Goal: Submit feedback/report problem: Submit feedback/report problem

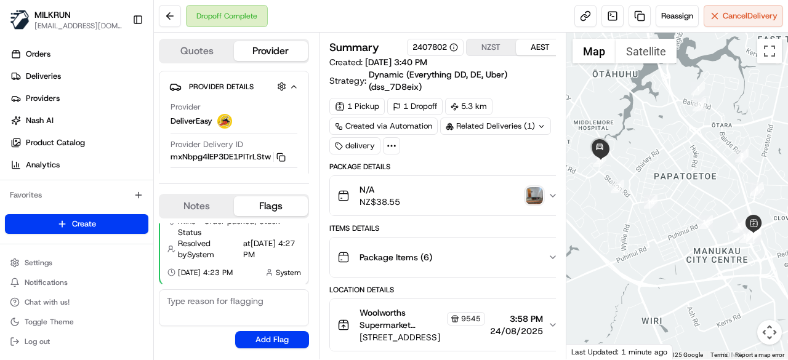
scroll to position [474, 0]
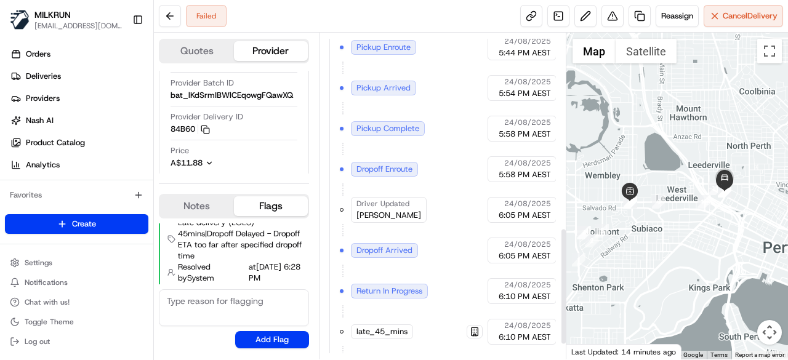
scroll to position [520, 0]
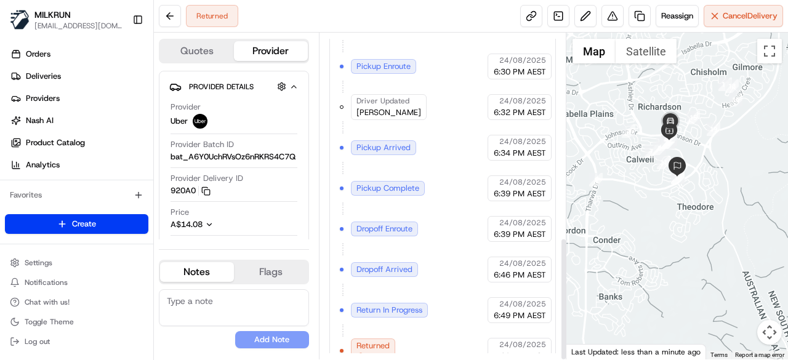
scroll to position [541, 0]
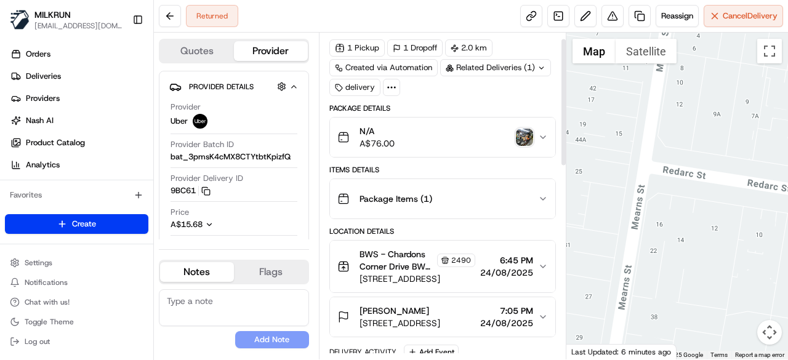
scroll to position [8, 0]
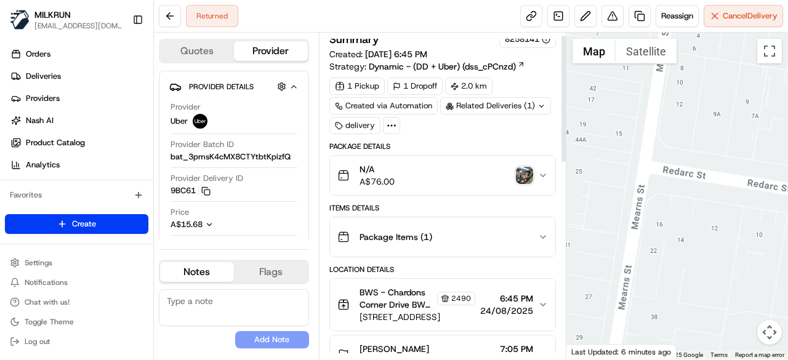
click at [518, 167] on img "button" at bounding box center [524, 175] width 17 height 17
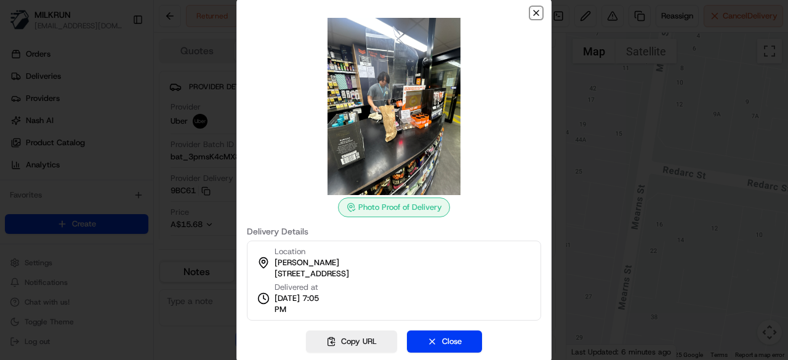
click at [540, 10] on icon "button" at bounding box center [537, 13] width 10 height 10
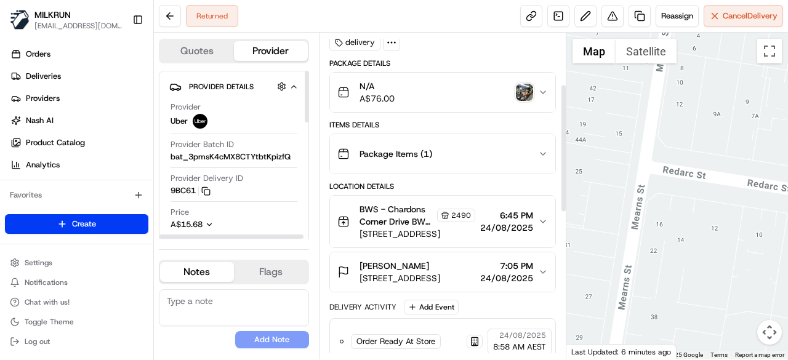
scroll to position [131, 0]
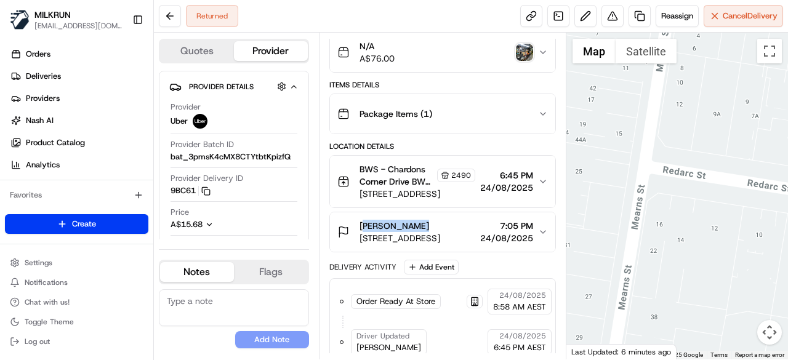
drag, startPoint x: 418, startPoint y: 221, endPoint x: 361, endPoint y: 221, distance: 56.7
click at [361, 221] on div "Caleb Hopton" at bounding box center [400, 226] width 81 height 12
copy span "Caleb Hopton"
click at [163, 22] on button at bounding box center [170, 16] width 22 height 22
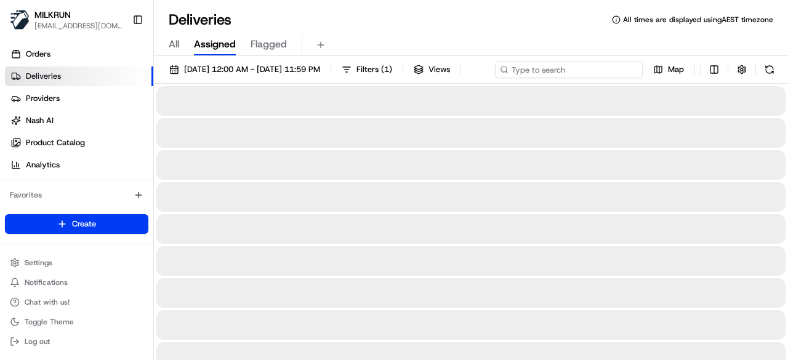
click at [561, 70] on div "24/08/2025 12:00 AM - 24/08/2025 11:59 PM Filters ( 1 ) Views Map" at bounding box center [471, 72] width 634 height 23
paste input "Caleb Hopton"
type input "Caleb Hopton"
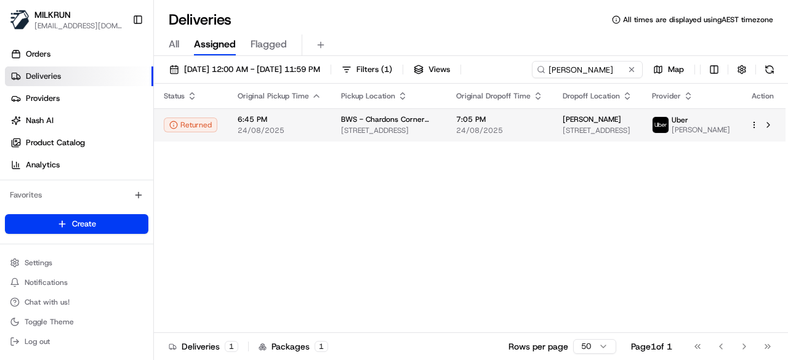
click at [753, 153] on html "MILKRUN kperera1@woolworths.com.au Toggle Sidebar Orders Deliveries Providers N…" at bounding box center [394, 180] width 788 height 360
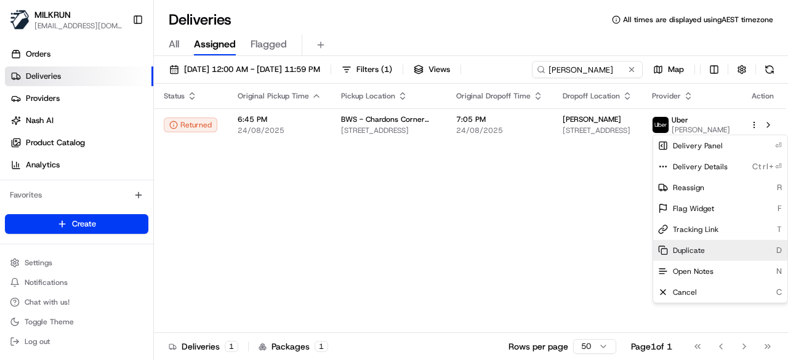
click at [694, 249] on span "Duplicate" at bounding box center [689, 251] width 32 height 10
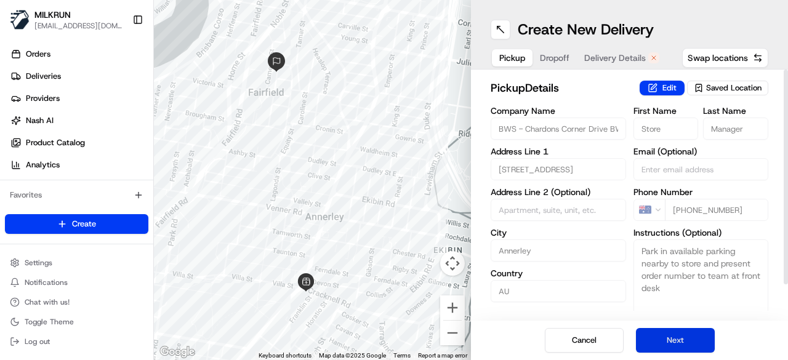
click at [686, 339] on button "Next" at bounding box center [675, 340] width 79 height 25
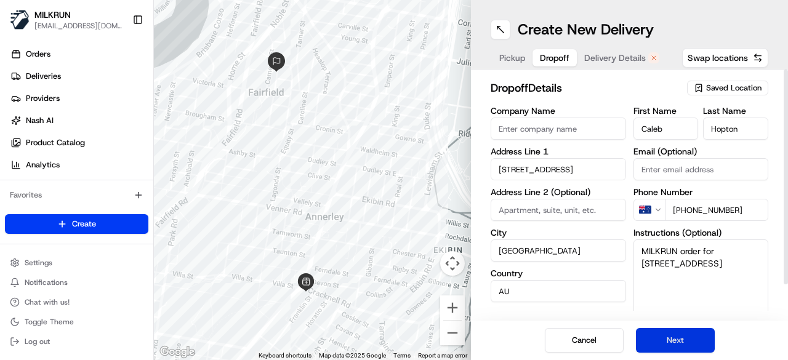
click at [686, 339] on button "Next" at bounding box center [675, 340] width 79 height 25
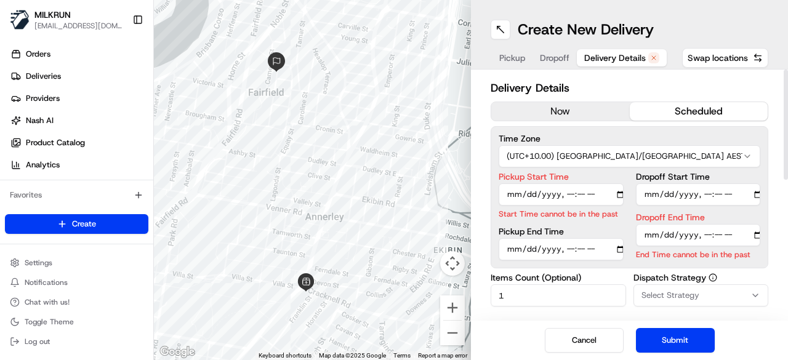
click at [573, 114] on button "now" at bounding box center [561, 111] width 139 height 18
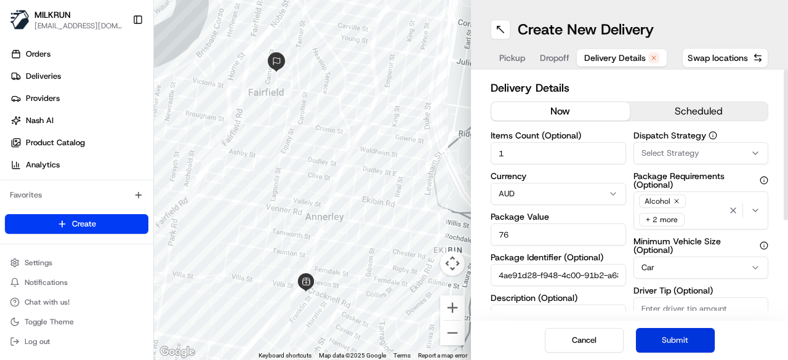
click at [657, 338] on button "Submit" at bounding box center [675, 340] width 79 height 25
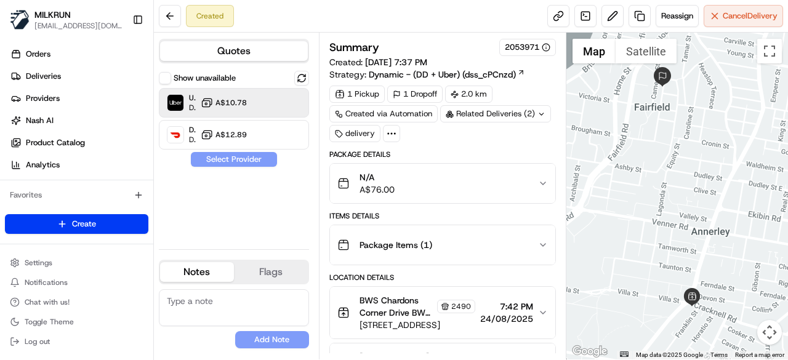
click at [245, 108] on button "A$10.78" at bounding box center [224, 103] width 46 height 12
click at [245, 160] on button "Assign Provider" at bounding box center [233, 159] width 87 height 15
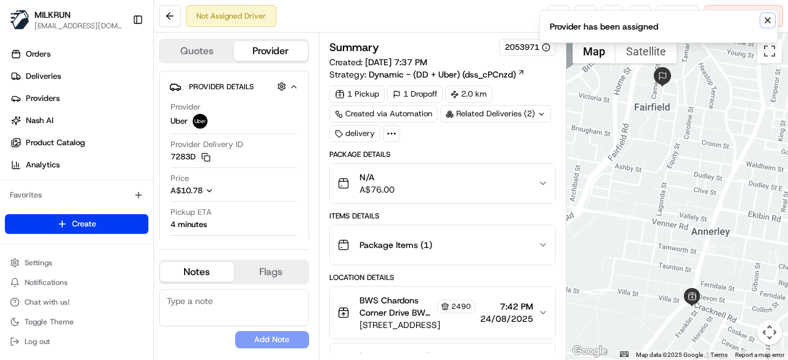
click at [764, 19] on icon "Notifications (F8)" at bounding box center [768, 20] width 10 height 10
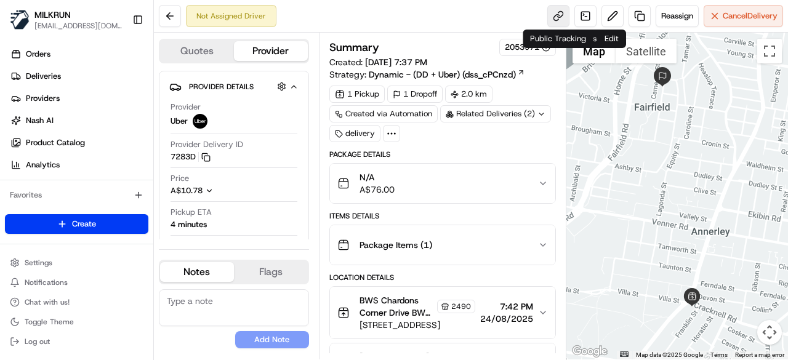
click at [557, 18] on link at bounding box center [559, 16] width 22 height 22
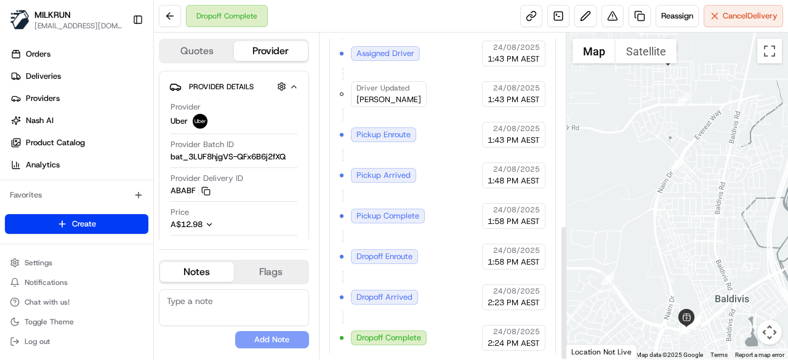
scroll to position [153, 0]
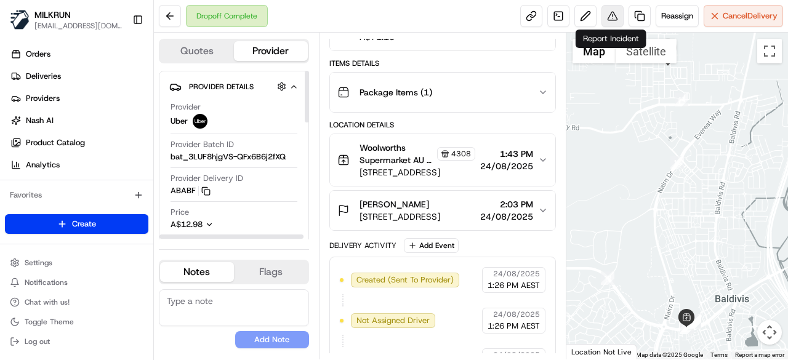
click at [608, 13] on button at bounding box center [613, 16] width 22 height 22
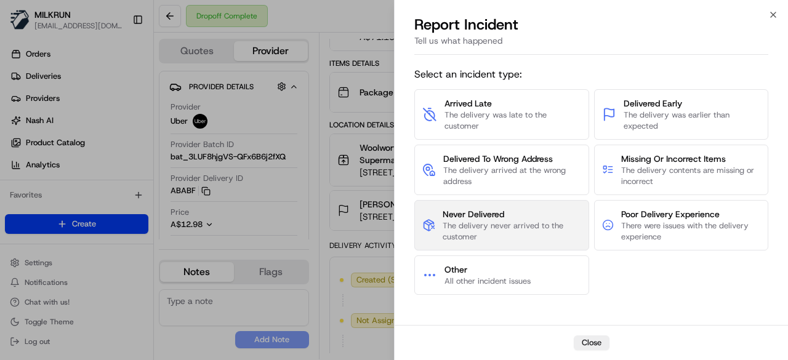
click at [514, 219] on span "Never Delivered" at bounding box center [512, 214] width 138 height 12
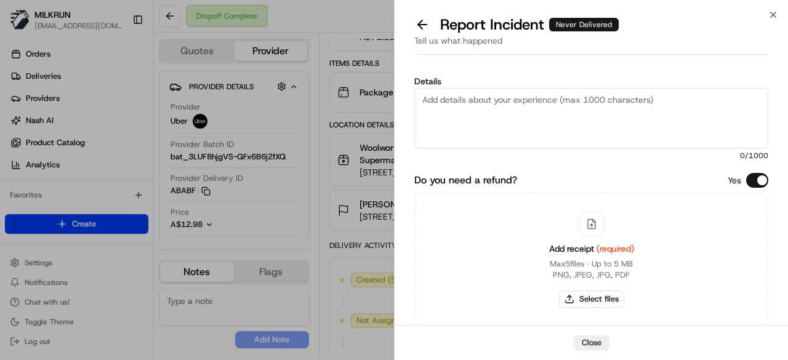
click at [476, 89] on textarea "Details" at bounding box center [592, 118] width 354 height 60
type textarea "Customer did not receive the order."
click at [609, 295] on button "Select files" at bounding box center [591, 299] width 65 height 17
type input "C:\fakepath\7.png"
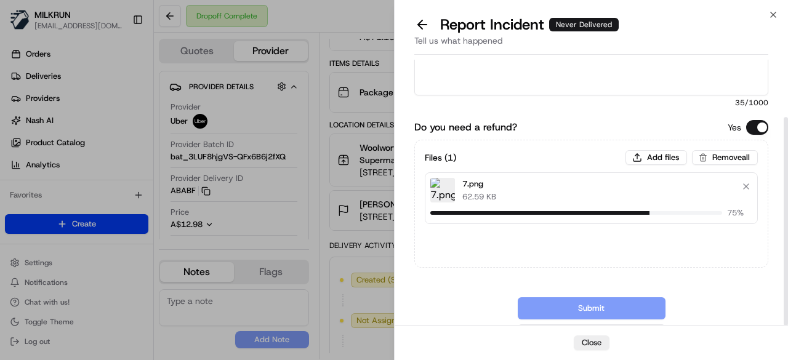
scroll to position [73, 0]
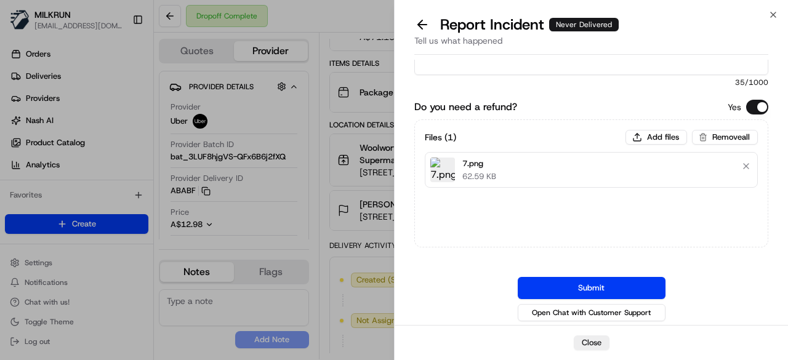
click at [613, 284] on button "Submit" at bounding box center [592, 288] width 148 height 22
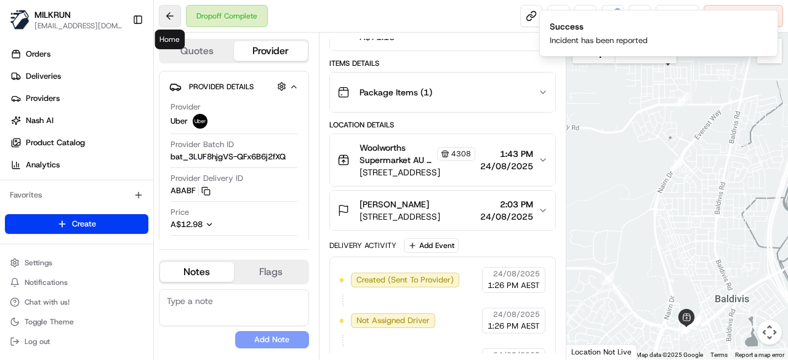
click at [179, 14] on button at bounding box center [170, 16] width 22 height 22
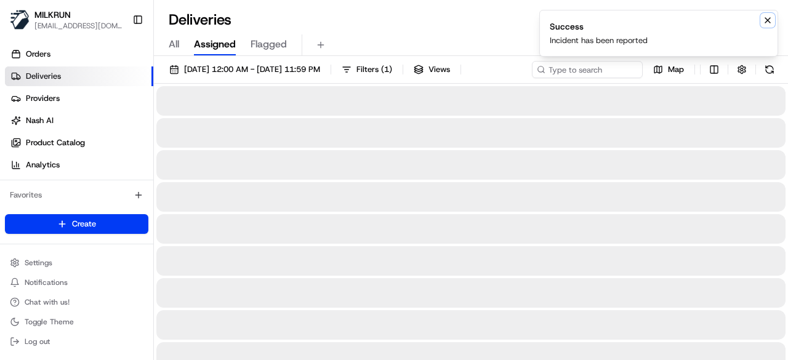
click at [771, 18] on icon "Notifications (F8)" at bounding box center [768, 20] width 10 height 10
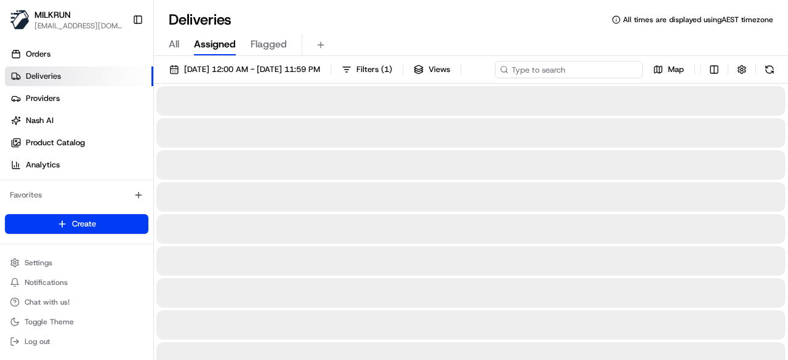
click at [587, 72] on input at bounding box center [569, 69] width 148 height 17
paste input "amy squires"
type input "amy squires"
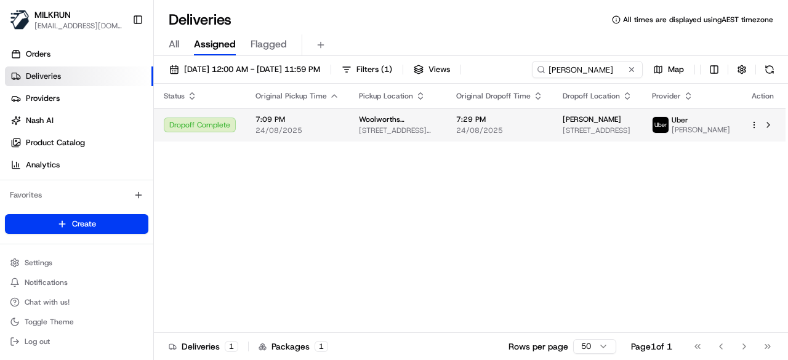
click at [543, 136] on span "24/08/2025" at bounding box center [499, 131] width 87 height 10
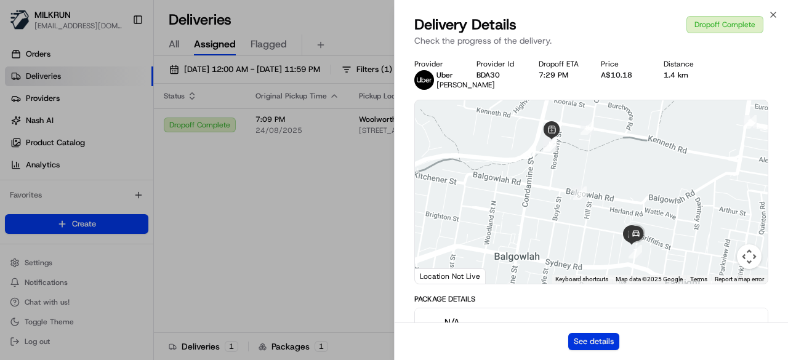
click at [588, 336] on button "See details" at bounding box center [594, 341] width 51 height 17
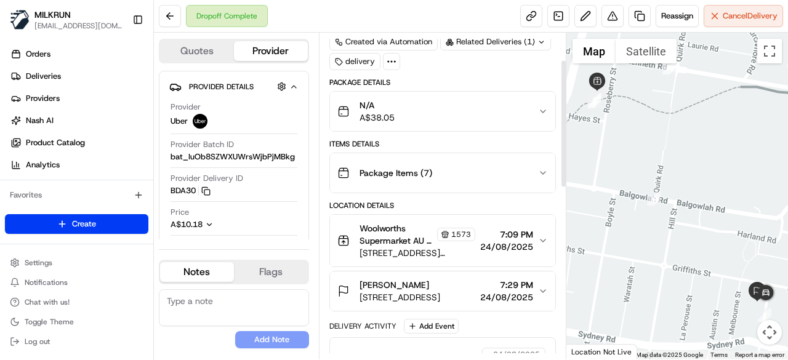
scroll to position [70, 0]
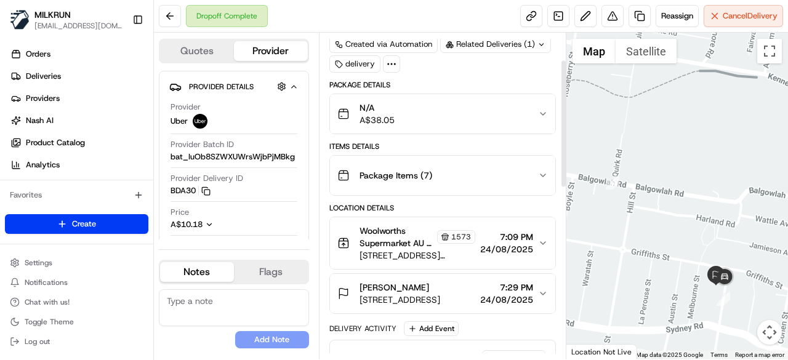
drag, startPoint x: 694, startPoint y: 291, endPoint x: 669, endPoint y: 280, distance: 27.0
click at [669, 280] on div at bounding box center [678, 196] width 222 height 327
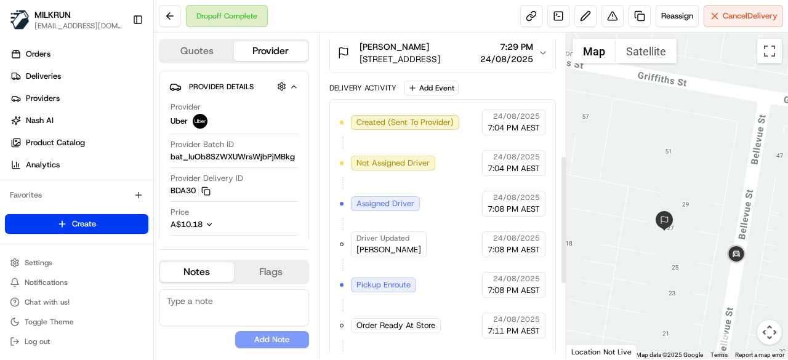
scroll to position [316, 0]
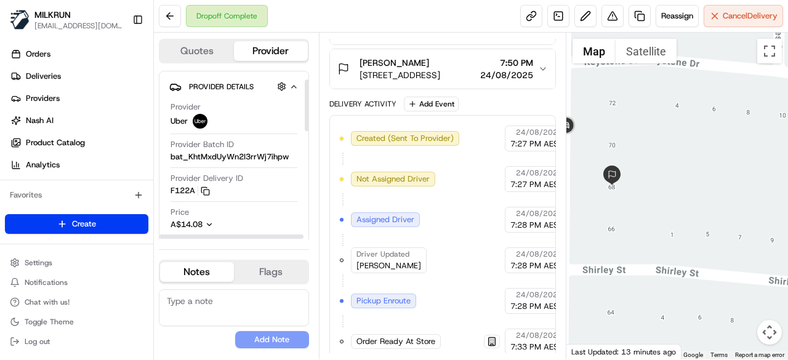
scroll to position [62, 0]
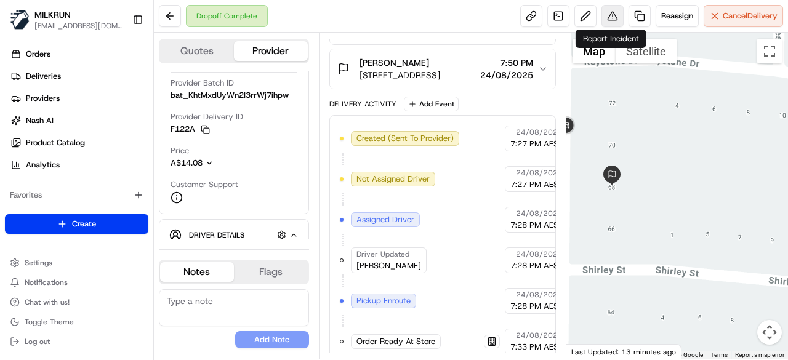
click at [605, 17] on button at bounding box center [613, 16] width 22 height 22
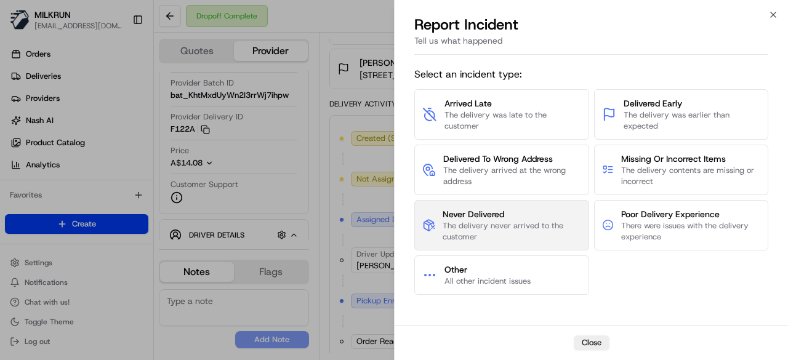
click at [531, 227] on span "The delivery never arrived to the customer" at bounding box center [512, 232] width 138 height 22
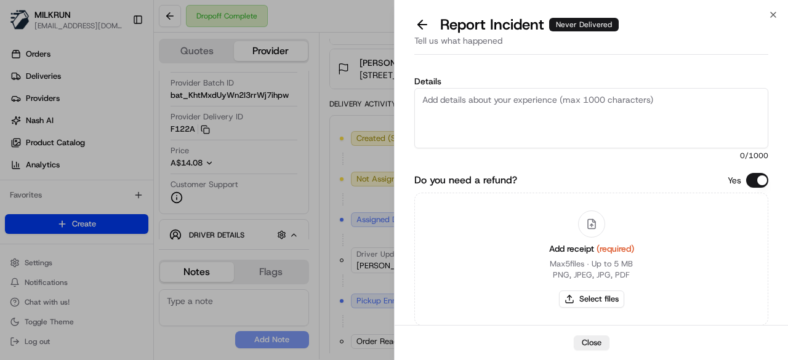
click at [502, 107] on textarea "Details" at bounding box center [592, 118] width 354 height 60
type textarea "Customer did not receive the order"
click at [602, 296] on button "Select files" at bounding box center [591, 299] width 65 height 17
type input "C:\fakepath\8.png"
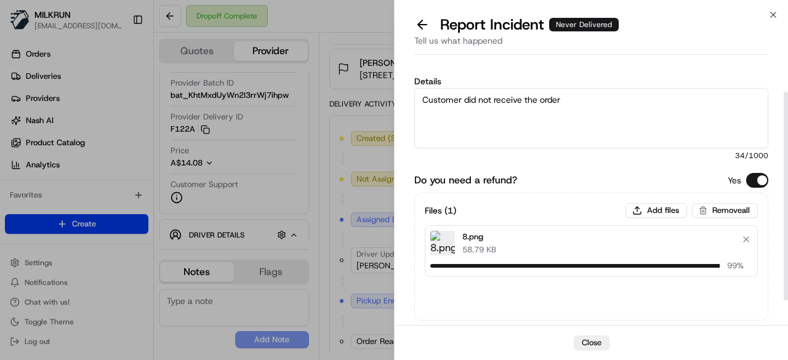
scroll to position [73, 0]
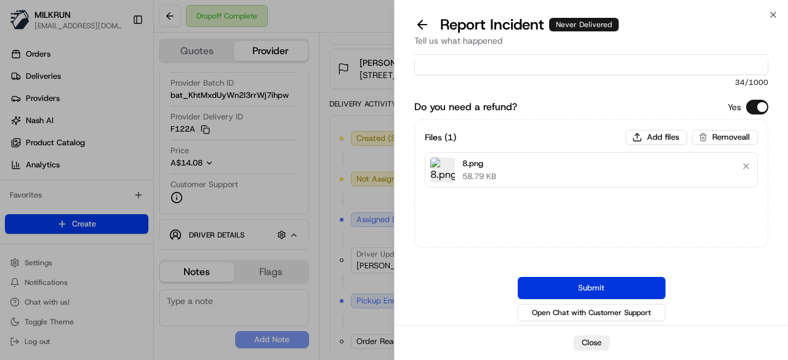
click at [591, 286] on button "Submit" at bounding box center [592, 288] width 148 height 22
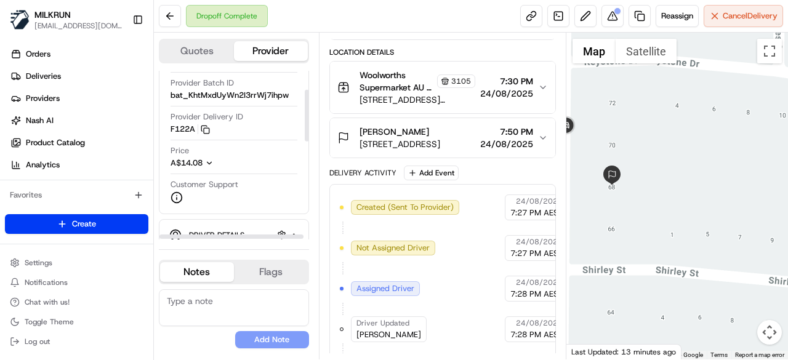
scroll to position [110, 0]
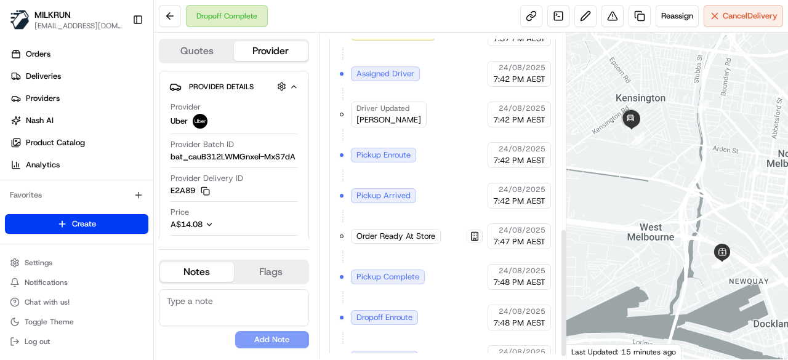
scroll to position [501, 0]
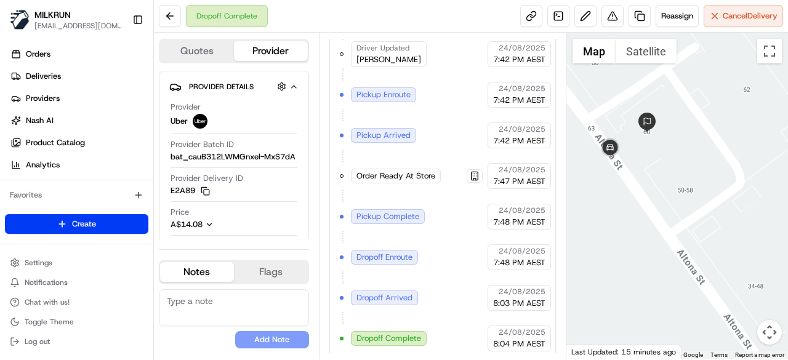
click at [636, 159] on div at bounding box center [678, 196] width 222 height 327
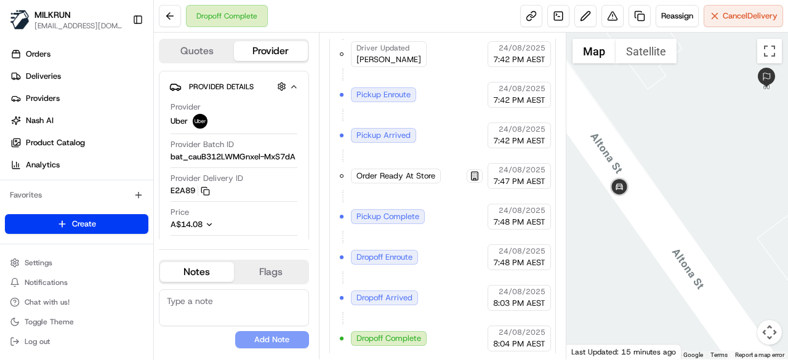
drag, startPoint x: 636, startPoint y: 159, endPoint x: 735, endPoint y: 204, distance: 109.1
click at [735, 204] on div at bounding box center [678, 196] width 222 height 327
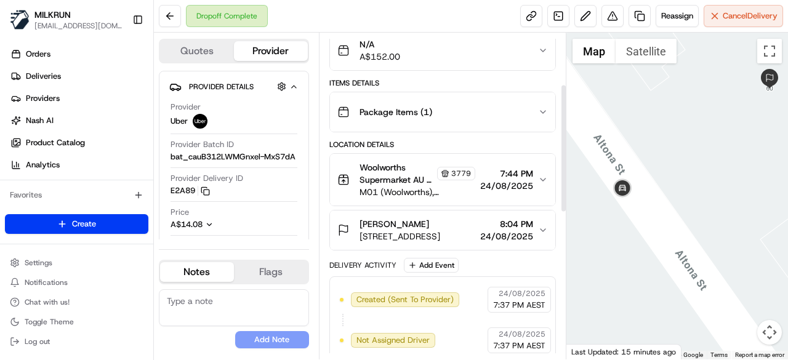
scroll to position [131, 0]
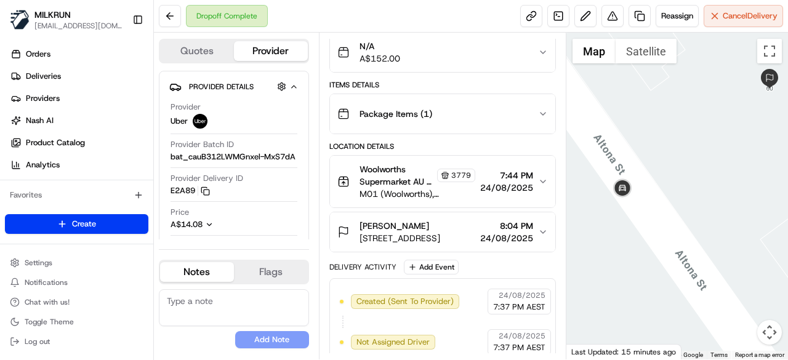
drag, startPoint x: 424, startPoint y: 220, endPoint x: 358, endPoint y: 221, distance: 65.3
click at [360, 221] on div "[PERSON_NAME]" at bounding box center [400, 226] width 81 height 12
copy span "[PERSON_NAME]"
click at [161, 13] on button at bounding box center [170, 16] width 22 height 22
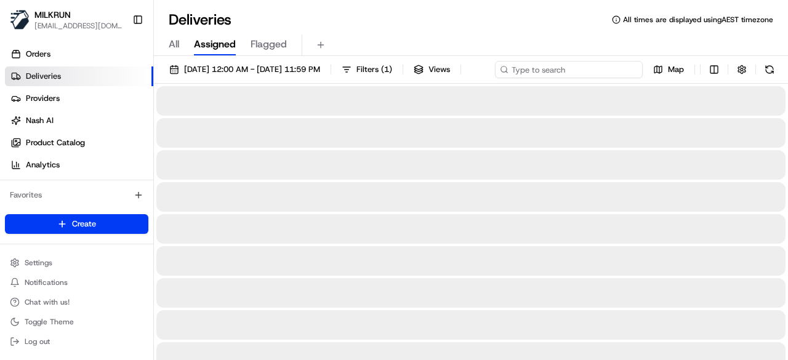
click at [588, 67] on input at bounding box center [569, 69] width 148 height 17
paste input "[PERSON_NAME]"
type input "[PERSON_NAME]"
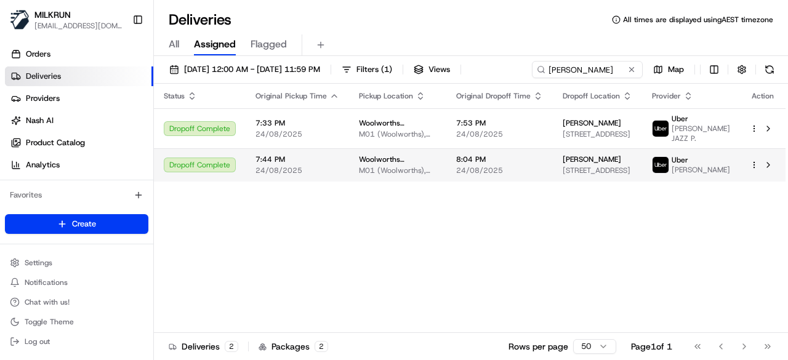
click at [567, 182] on td "[PERSON_NAME] [STREET_ADDRESS]" at bounding box center [597, 164] width 89 height 33
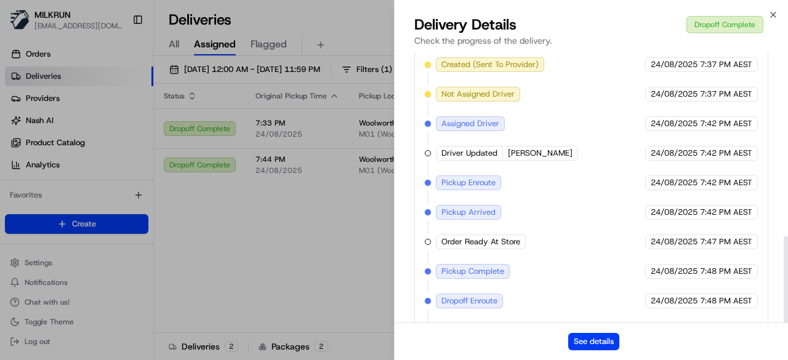
scroll to position [573, 0]
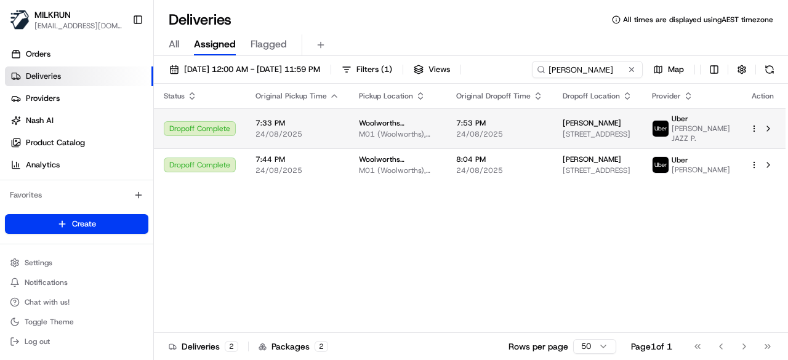
click at [490, 140] on td "7:53 PM 24/08/2025" at bounding box center [500, 128] width 107 height 40
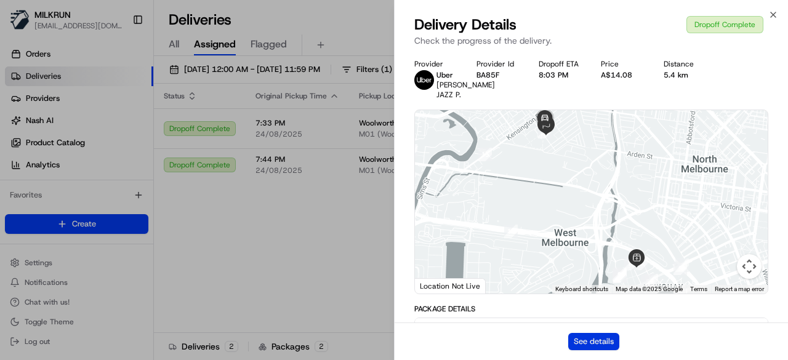
click at [598, 345] on button "See details" at bounding box center [594, 341] width 51 height 17
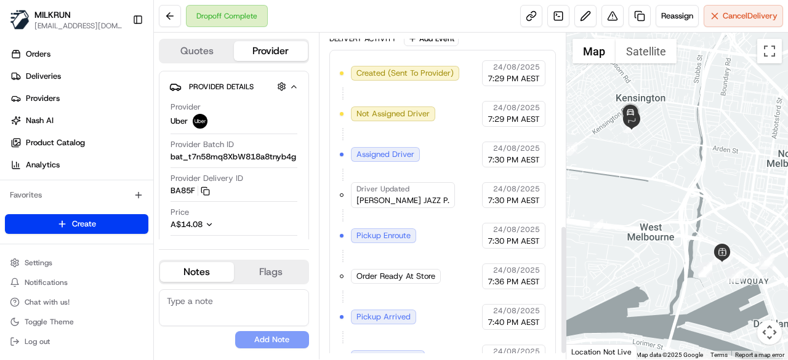
scroll to position [501, 0]
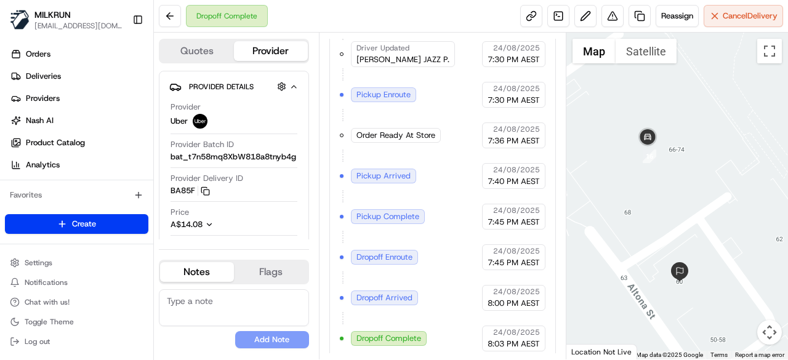
drag, startPoint x: 668, startPoint y: 147, endPoint x: 692, endPoint y: 222, distance: 78.3
click at [692, 222] on div at bounding box center [678, 196] width 222 height 327
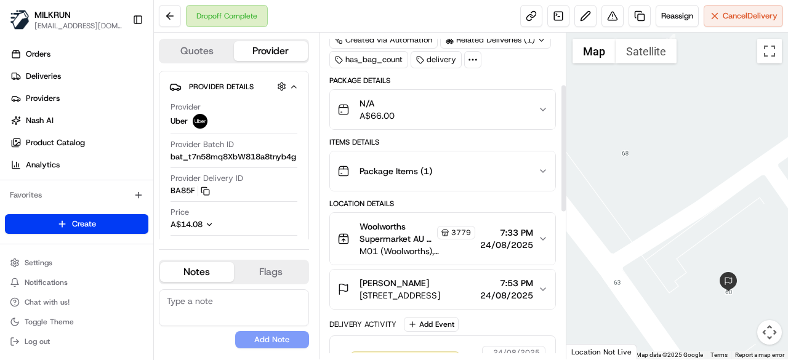
scroll to position [70, 0]
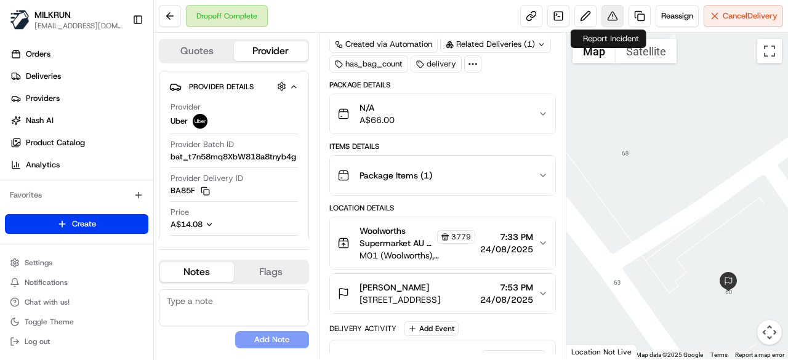
click at [605, 14] on button at bounding box center [613, 16] width 22 height 22
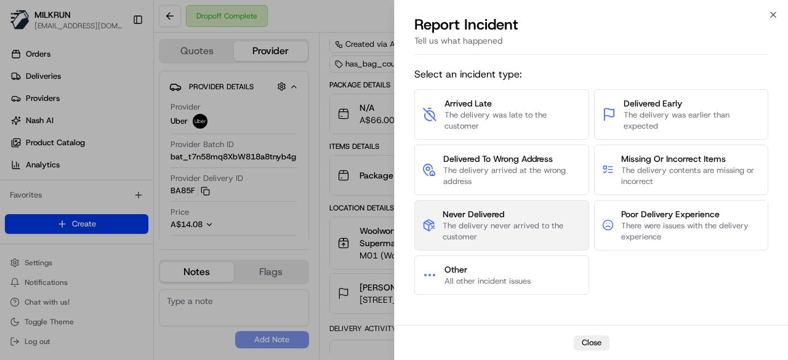
click at [528, 224] on span "The delivery never arrived to the customer" at bounding box center [512, 232] width 138 height 22
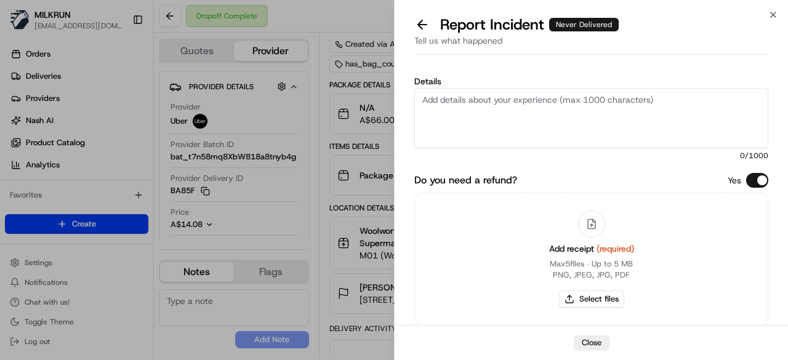
click at [510, 124] on textarea "Details" at bounding box center [592, 118] width 354 height 60
type textarea "Customer did not receive the order."
click at [605, 297] on button "Select files" at bounding box center [591, 299] width 65 height 17
type input "C:\fakepath\9.png"
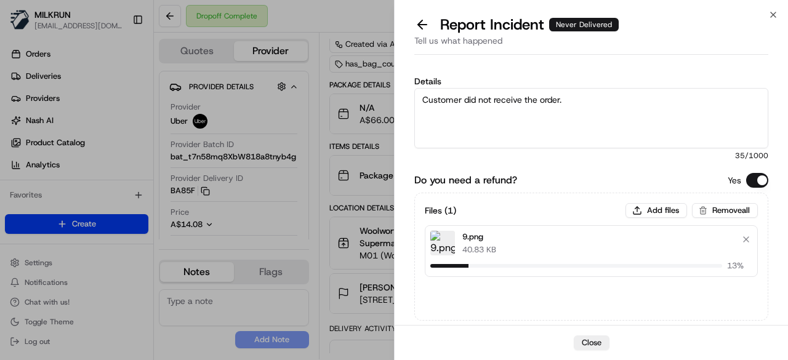
scroll to position [73, 0]
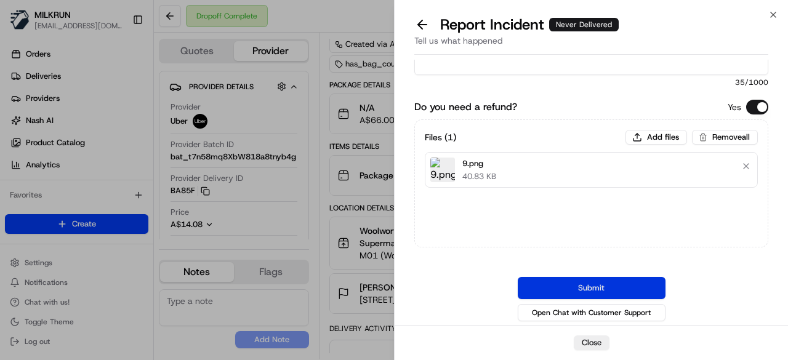
click at [597, 291] on button "Submit" at bounding box center [592, 288] width 148 height 22
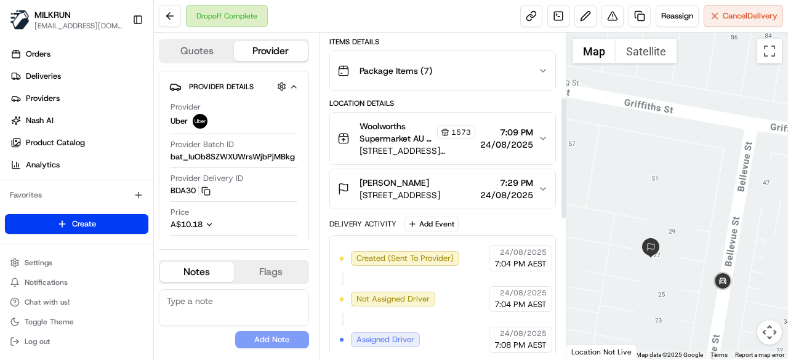
scroll to position [171, 0]
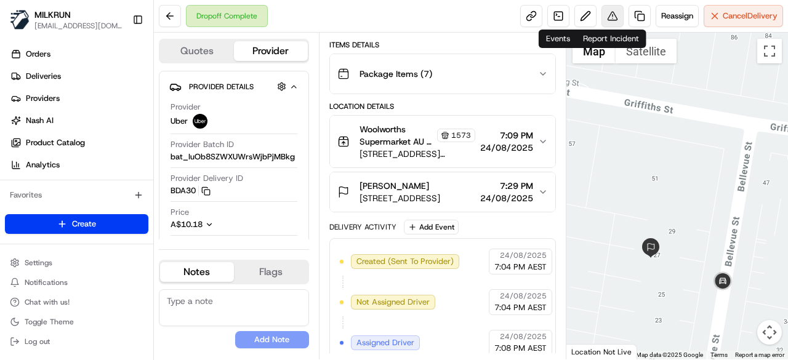
click at [616, 19] on button at bounding box center [613, 16] width 22 height 22
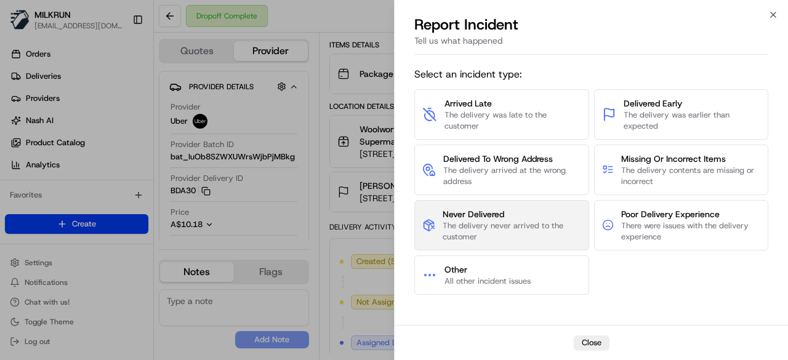
click at [524, 221] on span "The delivery never arrived to the customer" at bounding box center [512, 232] width 138 height 22
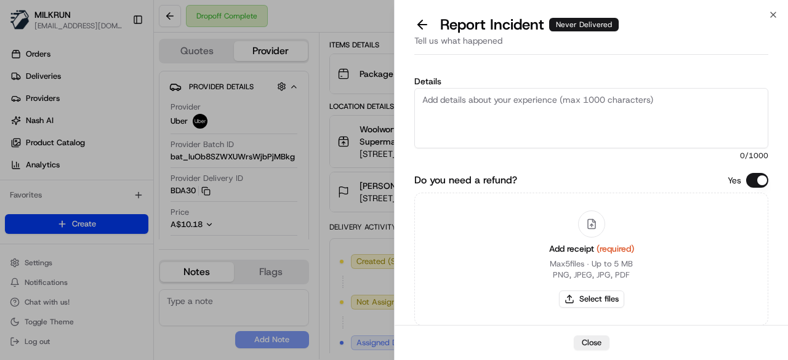
click at [521, 108] on textarea "Details" at bounding box center [592, 118] width 354 height 60
type textarea "Customer did not receive the order."
click at [574, 304] on button "Select files" at bounding box center [591, 299] width 65 height 17
type input "C:\fakepath\11.png"
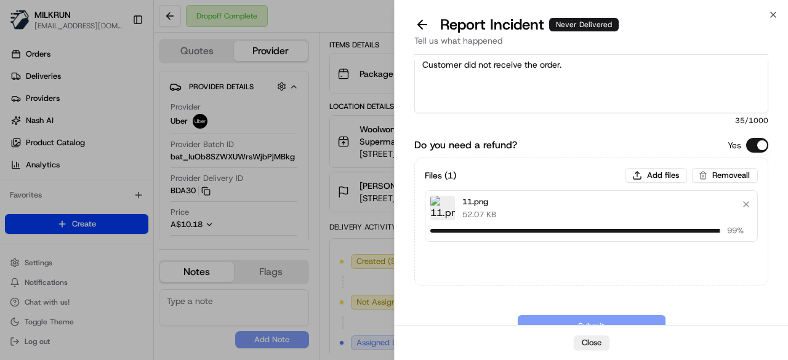
scroll to position [73, 0]
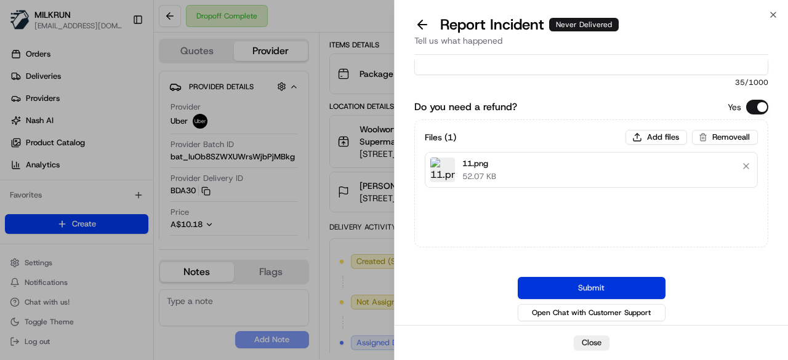
click at [577, 288] on button "Submit" at bounding box center [592, 288] width 148 height 22
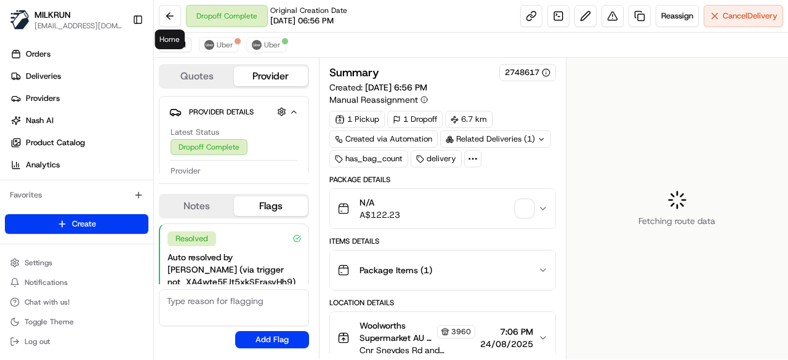
scroll to position [99, 0]
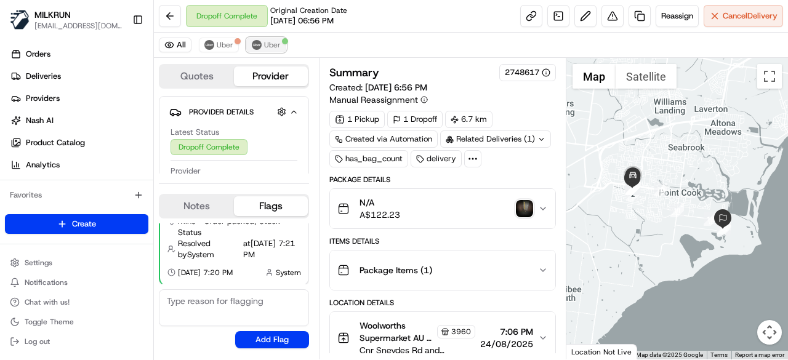
click at [275, 46] on span "Uber" at bounding box center [272, 45] width 17 height 10
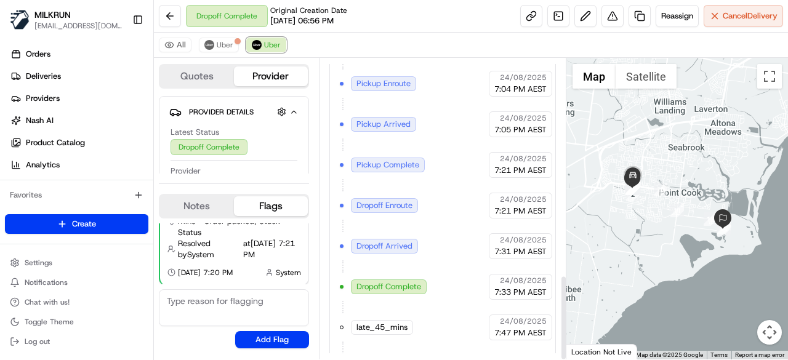
scroll to position [767, 0]
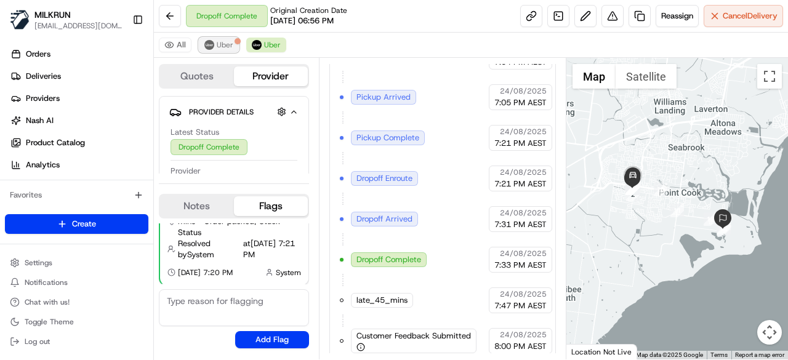
click at [224, 46] on span "Uber" at bounding box center [225, 45] width 17 height 10
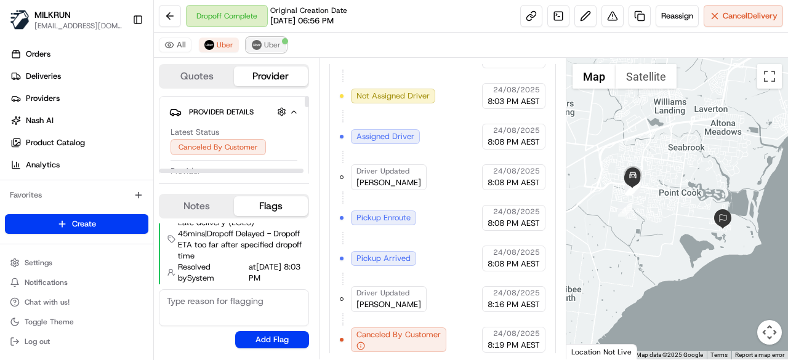
click at [252, 46] on img at bounding box center [257, 45] width 10 height 10
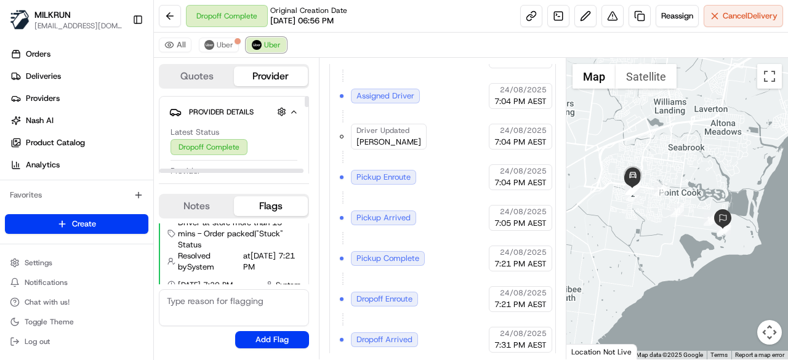
scroll to position [767, 0]
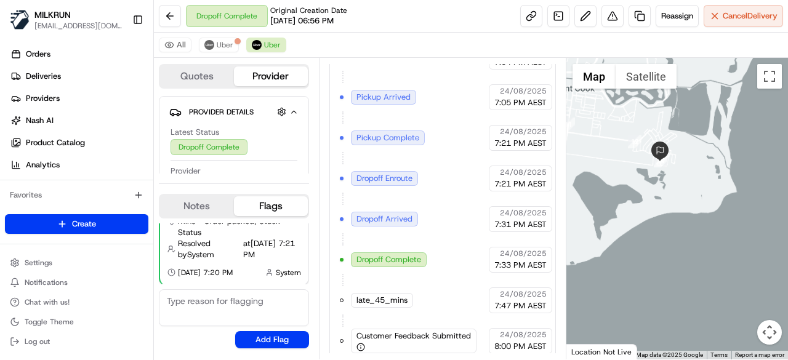
drag, startPoint x: 617, startPoint y: 131, endPoint x: 682, endPoint y: 189, distance: 86.8
click at [682, 189] on div at bounding box center [678, 209] width 222 height 302
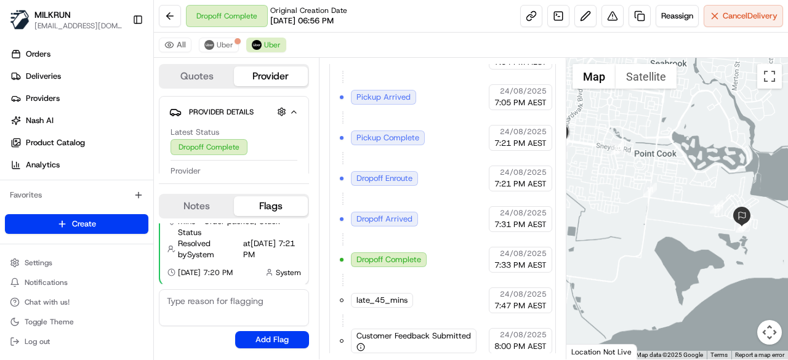
drag, startPoint x: 601, startPoint y: 150, endPoint x: 676, endPoint y: 174, distance: 79.1
click at [676, 174] on div at bounding box center [678, 209] width 222 height 302
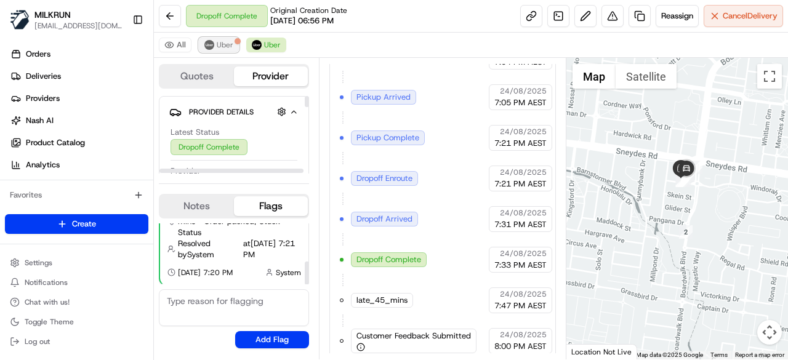
click at [221, 40] on span "Uber" at bounding box center [225, 45] width 17 height 10
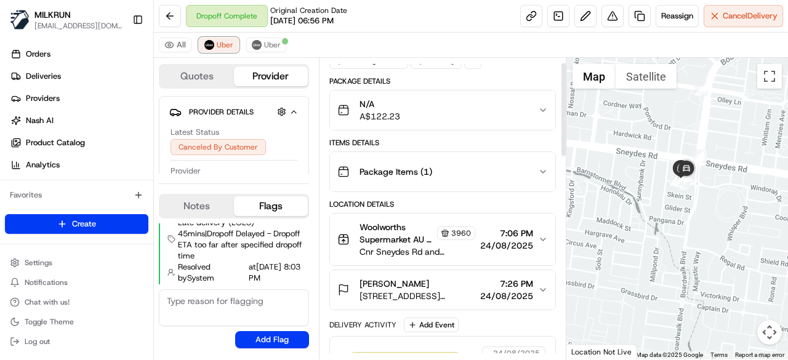
scroll to position [185, 0]
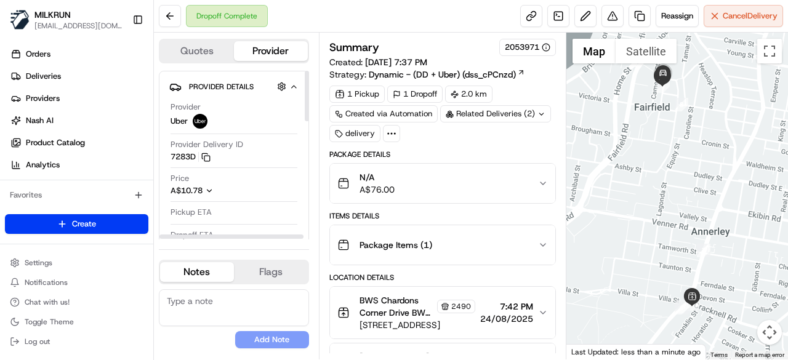
scroll to position [62, 0]
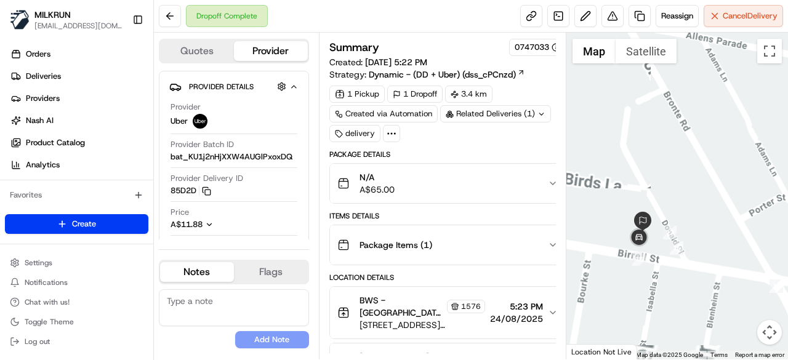
drag, startPoint x: 607, startPoint y: 288, endPoint x: 695, endPoint y: 241, distance: 99.2
click at [695, 241] on div at bounding box center [678, 196] width 222 height 327
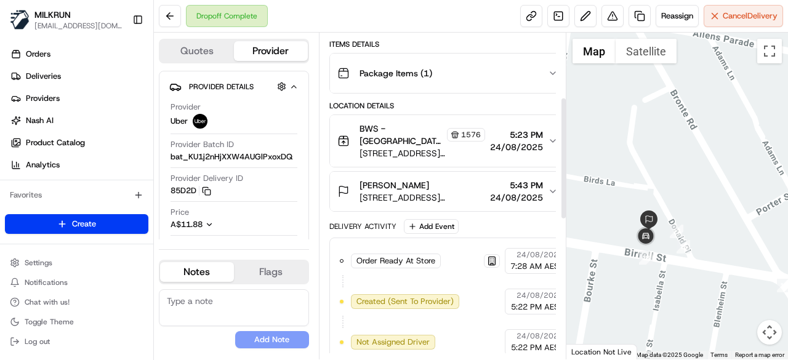
scroll to position [171, 0]
click at [548, 193] on icon "button" at bounding box center [553, 192] width 10 height 10
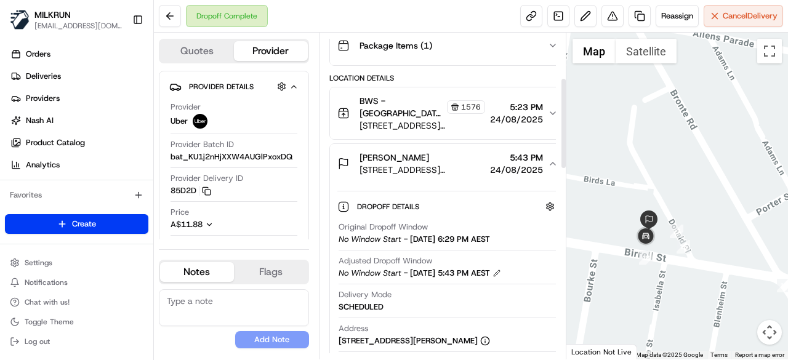
scroll to position [163, 0]
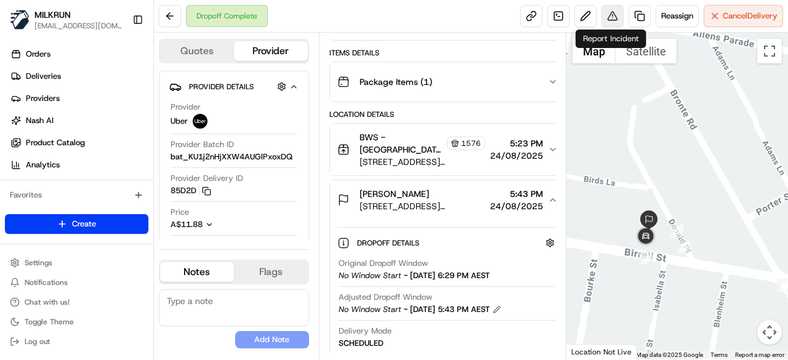
click at [610, 18] on button at bounding box center [613, 16] width 22 height 22
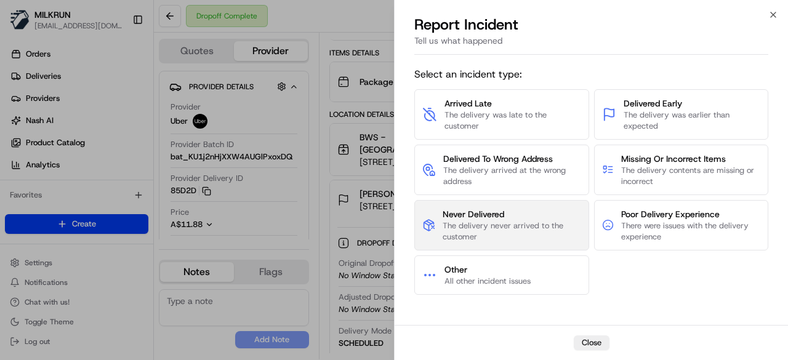
click at [521, 205] on button "Never Delivered The delivery never arrived to the customer" at bounding box center [502, 225] width 175 height 51
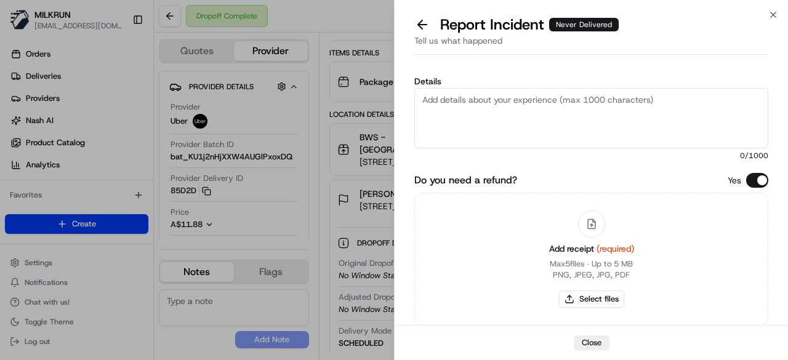
click at [498, 123] on textarea "Details" at bounding box center [592, 118] width 354 height 60
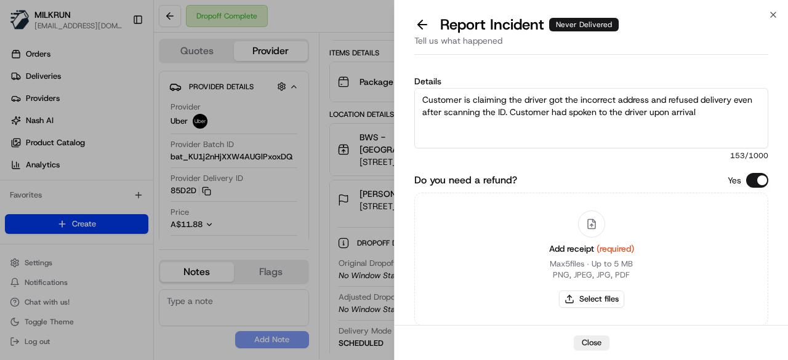
click at [514, 114] on textarea "Customer is claiming the driver got the incorrect address and refused delivery …" at bounding box center [592, 118] width 354 height 60
drag, startPoint x: 751, startPoint y: 115, endPoint x: 727, endPoint y: 115, distance: 24.0
click at [727, 115] on textarea "Customer is claiming the driver got the incorrect address and refused delivery …" at bounding box center [592, 118] width 354 height 60
drag, startPoint x: 595, startPoint y: 113, endPoint x: 510, endPoint y: 111, distance: 85.0
click at [510, 111] on textarea "Customer is claiming the driver got the incorrect address and refused delivery …" at bounding box center [592, 118] width 354 height 60
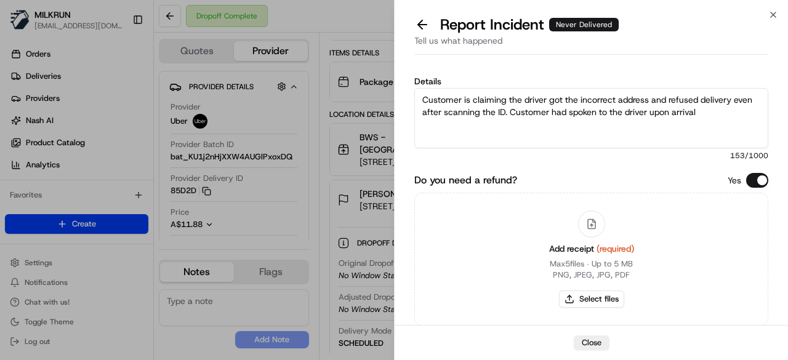
click at [704, 111] on textarea "Customer is claiming the driver got the incorrect address and refused delivery …" at bounding box center [592, 118] width 354 height 60
paste textarea "Given the customer's excellent history and the failure in delivery service, we …"
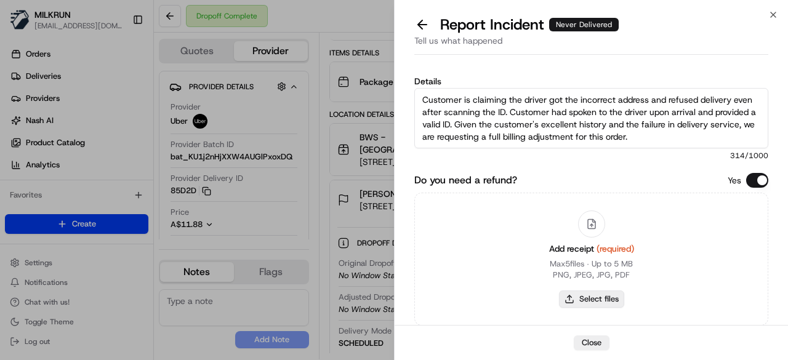
type textarea "Customer is claiming the driver got the incorrect address and refused delivery …"
click at [577, 304] on button "Select files" at bounding box center [591, 299] width 65 height 17
type input "C:\fakepath\12.png"
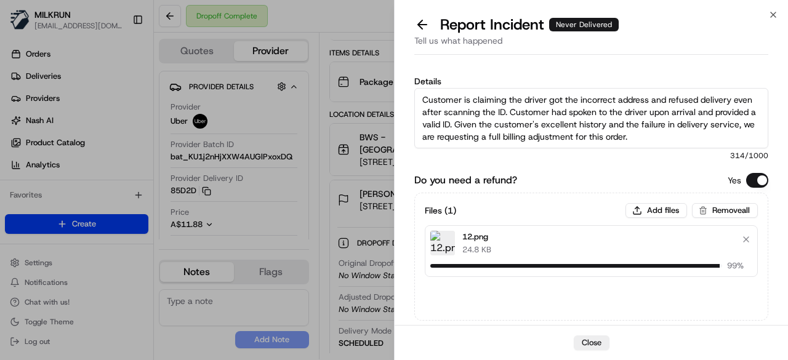
click at [660, 135] on textarea "Customer is claiming the driver got the incorrect address and refused delivery …" at bounding box center [592, 118] width 354 height 60
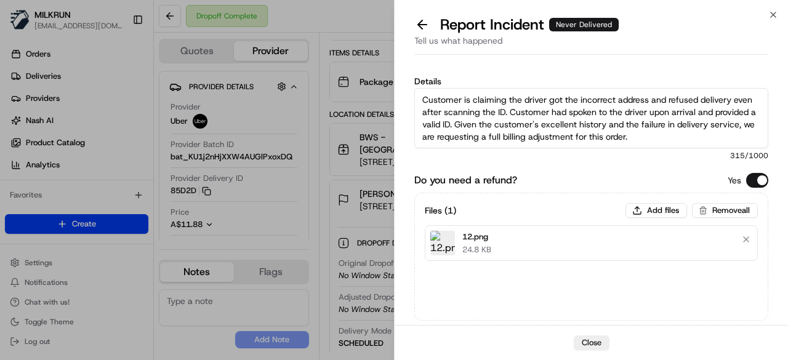
click at [455, 124] on textarea "Customer is claiming the driver got the incorrect address and refused delivery …" at bounding box center [592, 118] width 354 height 60
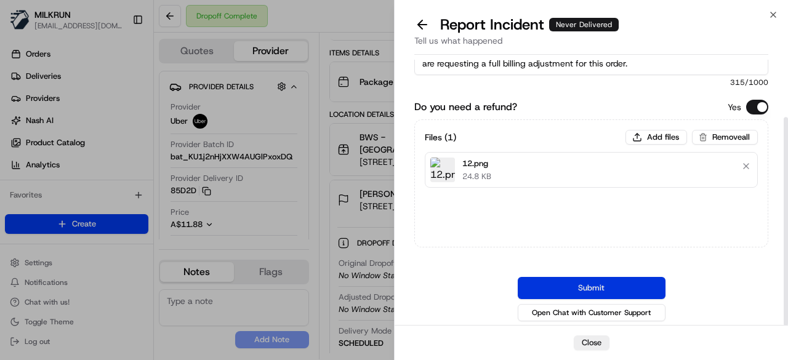
type textarea "Customer is claiming the driver got the incorrect address and refused delivery …"
click at [593, 285] on button "Submit" at bounding box center [592, 288] width 148 height 22
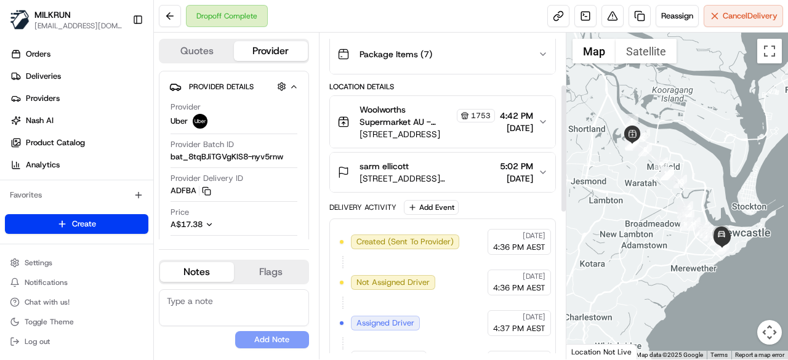
scroll to position [131, 0]
